Goal: Task Accomplishment & Management: Manage account settings

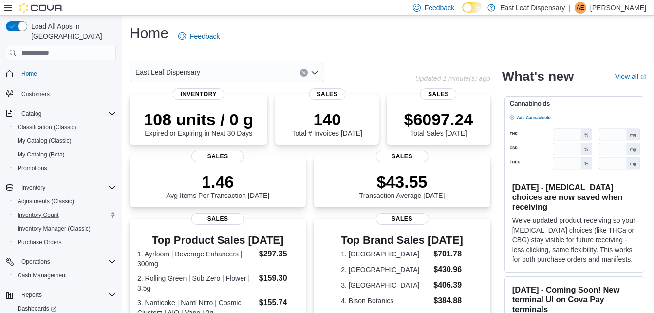
scroll to position [34, 0]
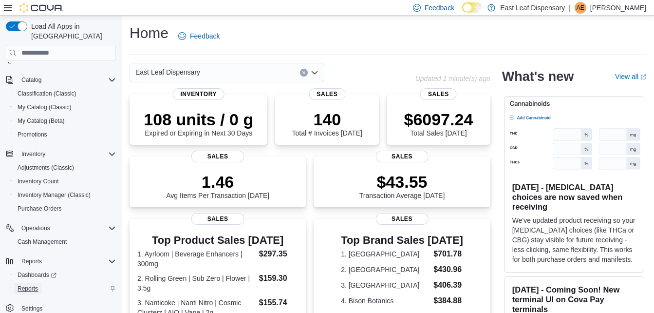
click at [22, 284] on span "Reports" at bounding box center [28, 288] width 20 height 8
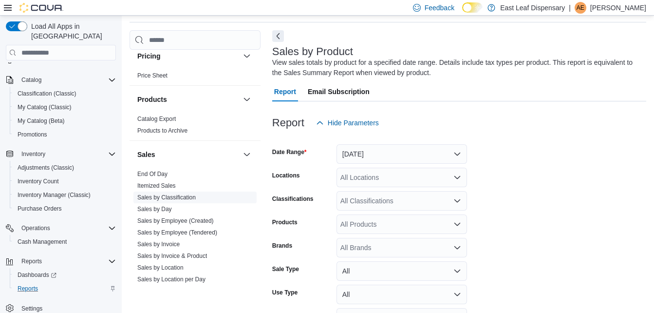
scroll to position [388, 0]
click at [153, 244] on link "Sales by Invoice" at bounding box center [158, 243] width 42 height 7
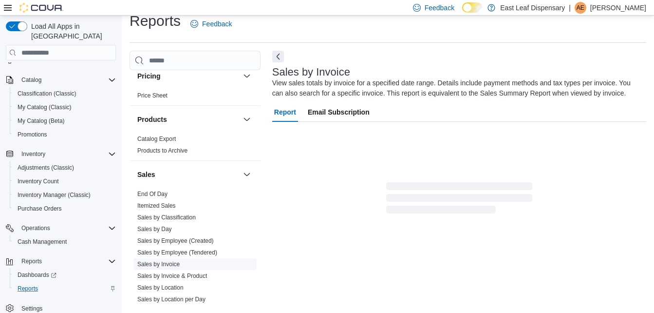
scroll to position [33, 0]
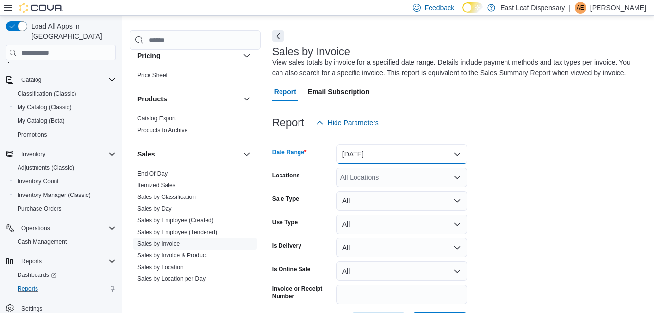
click at [436, 148] on button "Yesterday" at bounding box center [402, 153] width 131 height 19
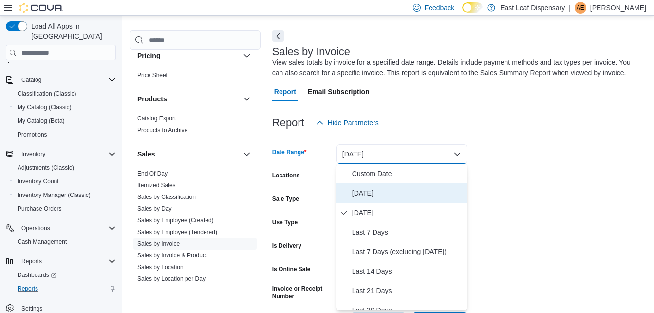
click at [373, 188] on span "Today" at bounding box center [407, 193] width 111 height 12
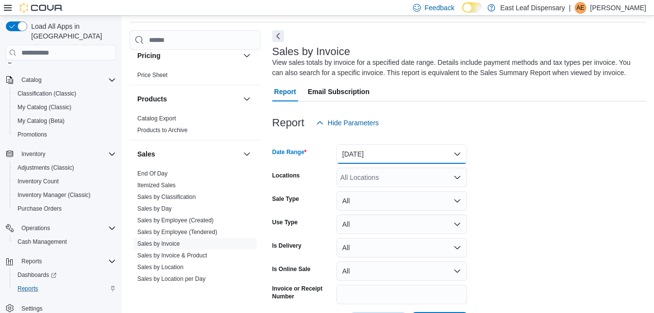
scroll to position [71, 0]
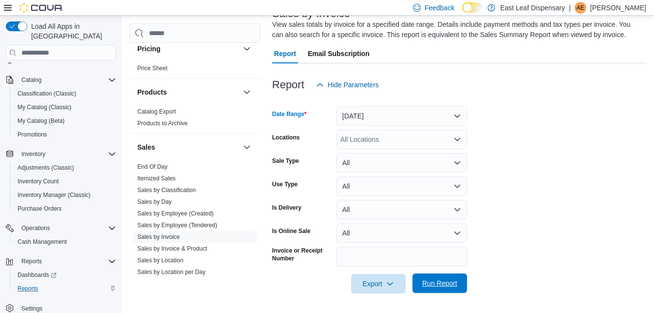
click at [435, 283] on span "Run Report" at bounding box center [439, 283] width 35 height 10
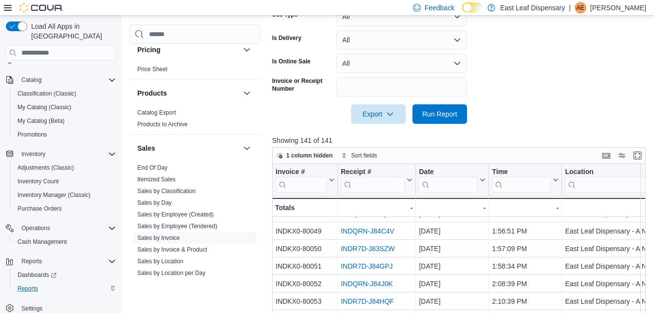
scroll to position [333, 0]
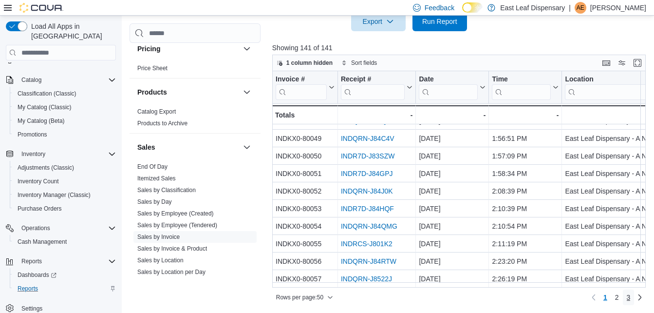
click at [631, 299] on span "3" at bounding box center [629, 297] width 4 height 10
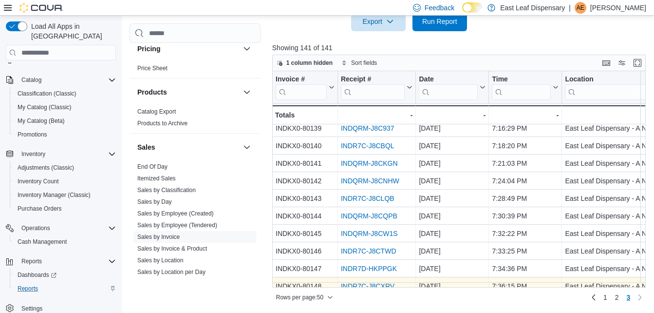
scroll to position [547, 0]
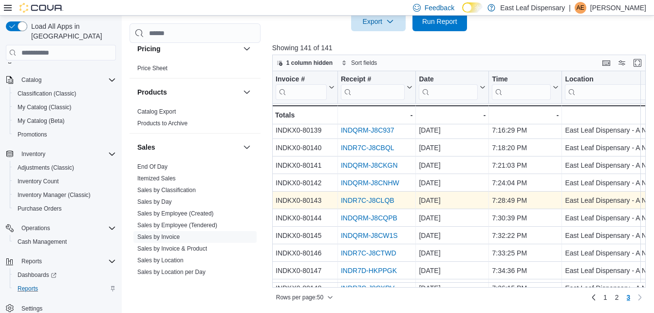
click at [357, 200] on link "INDR7C-J8CLQB" at bounding box center [368, 200] width 54 height 8
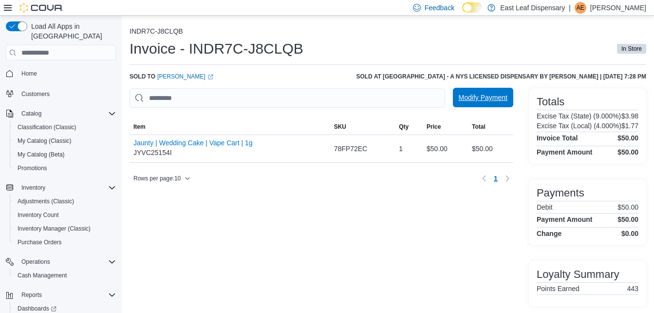
click at [469, 99] on span "Modify Payment" at bounding box center [483, 98] width 49 height 10
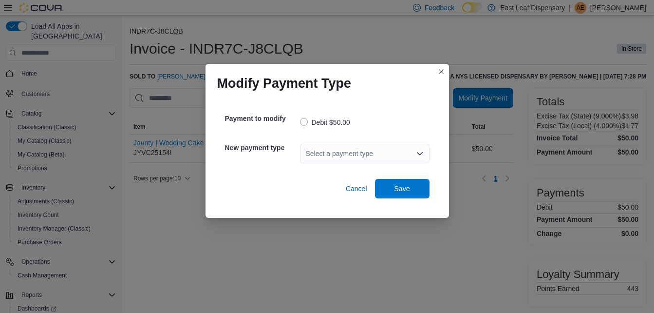
click at [367, 148] on div "Select a payment type" at bounding box center [365, 153] width 130 height 19
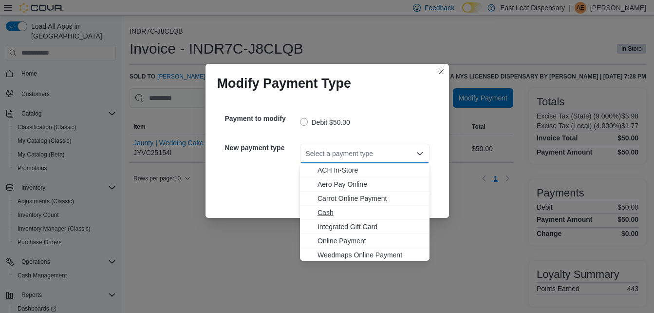
click at [341, 212] on span "Cash" at bounding box center [371, 213] width 106 height 10
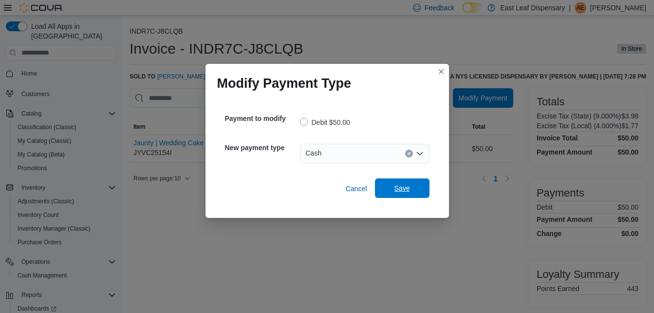
click at [422, 190] on span "Save" at bounding box center [402, 187] width 43 height 19
